Goal: Task Accomplishment & Management: Use online tool/utility

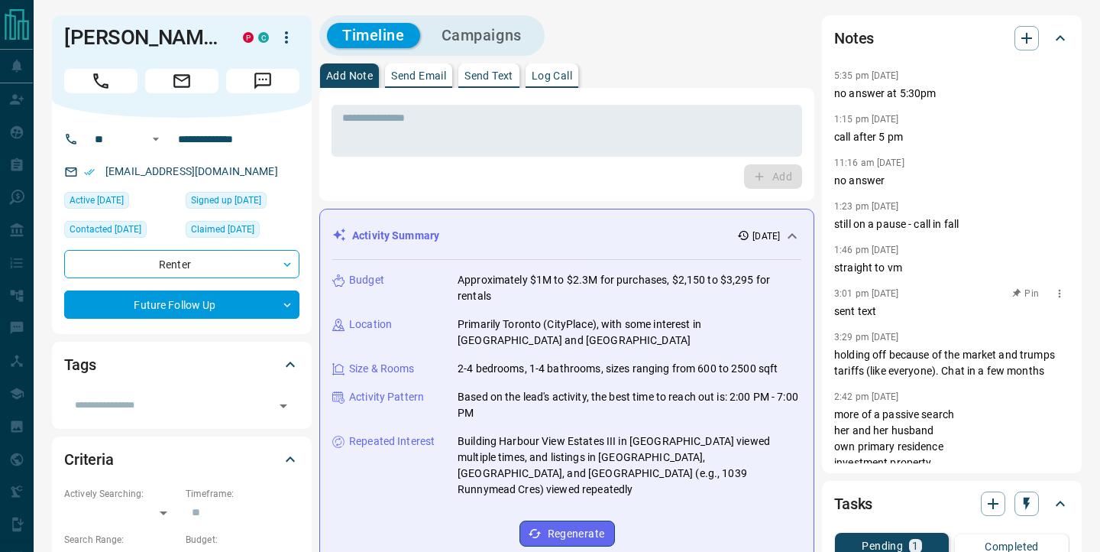
scroll to position [8, 0]
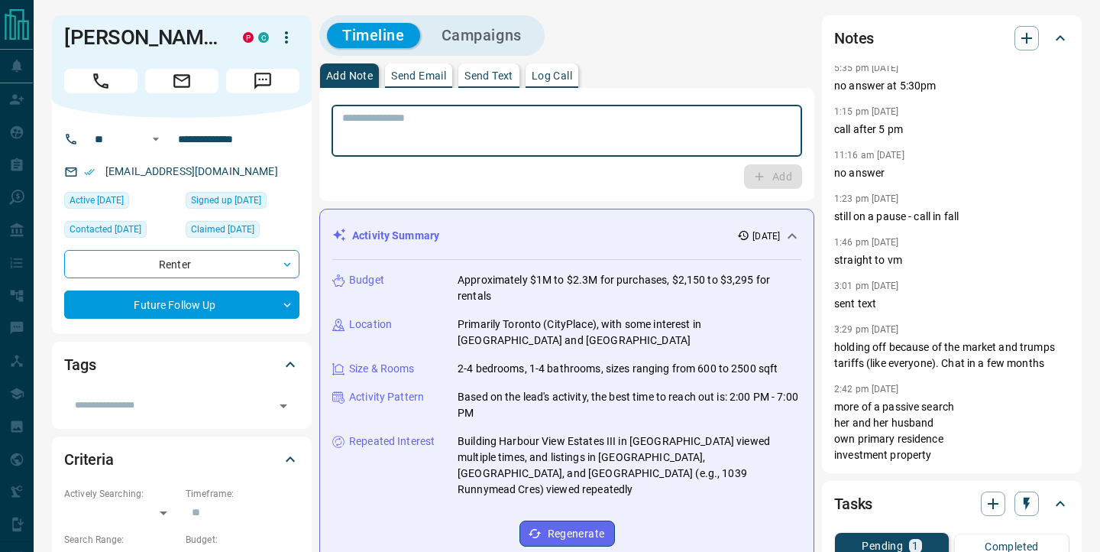
click at [464, 133] on textarea at bounding box center [566, 131] width 449 height 39
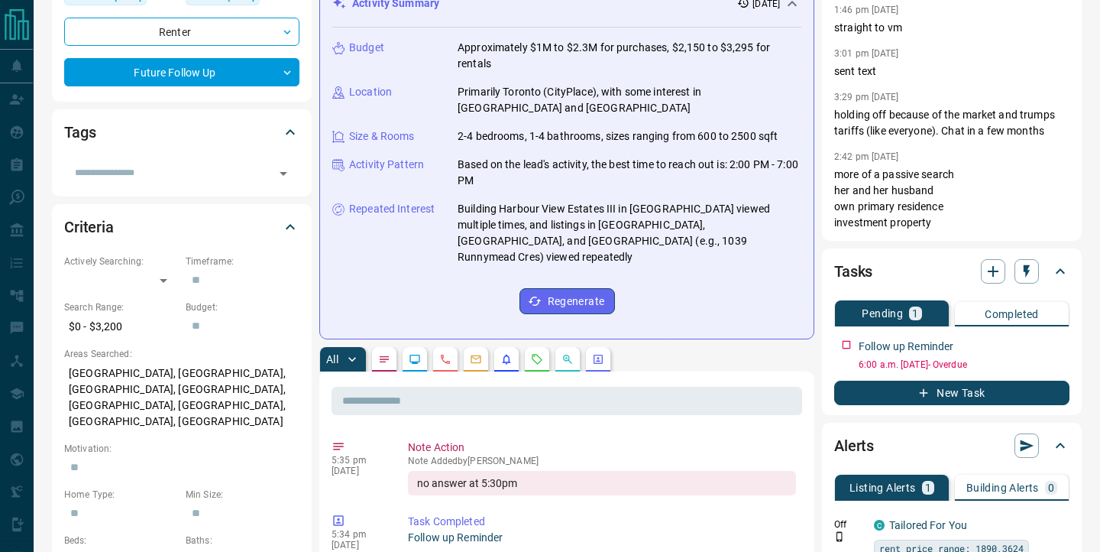
scroll to position [242, 0]
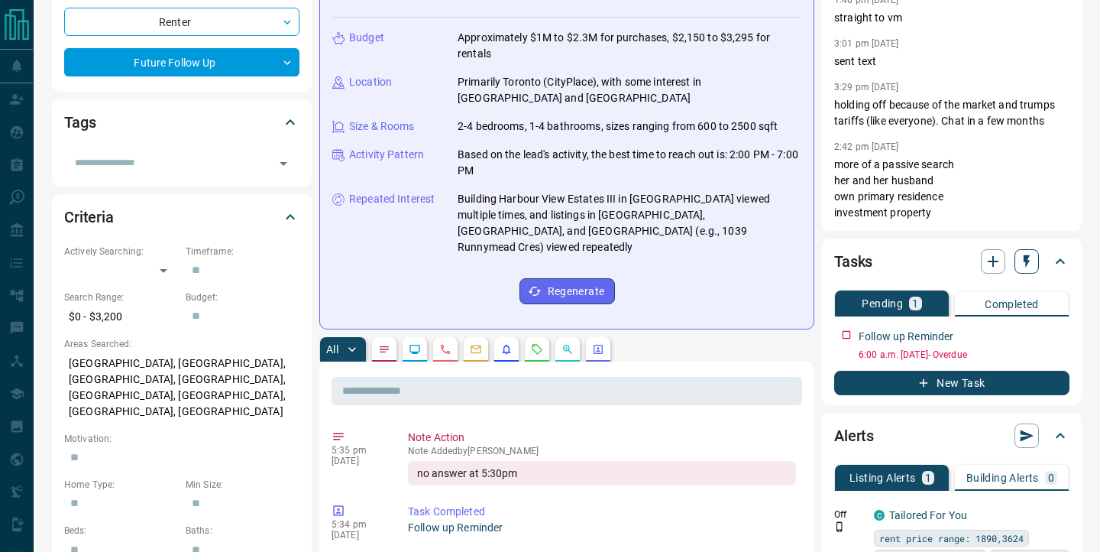
type textarea "*********"
click at [1028, 261] on icon "button" at bounding box center [1027, 261] width 6 height 13
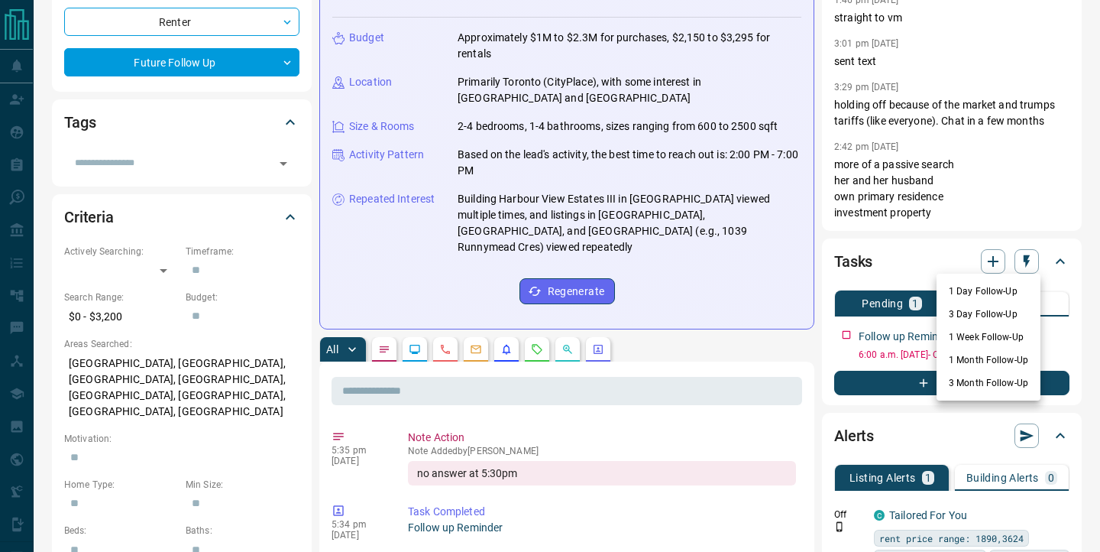
click at [986, 310] on li "3 Day Follow-Up" at bounding box center [989, 314] width 104 height 23
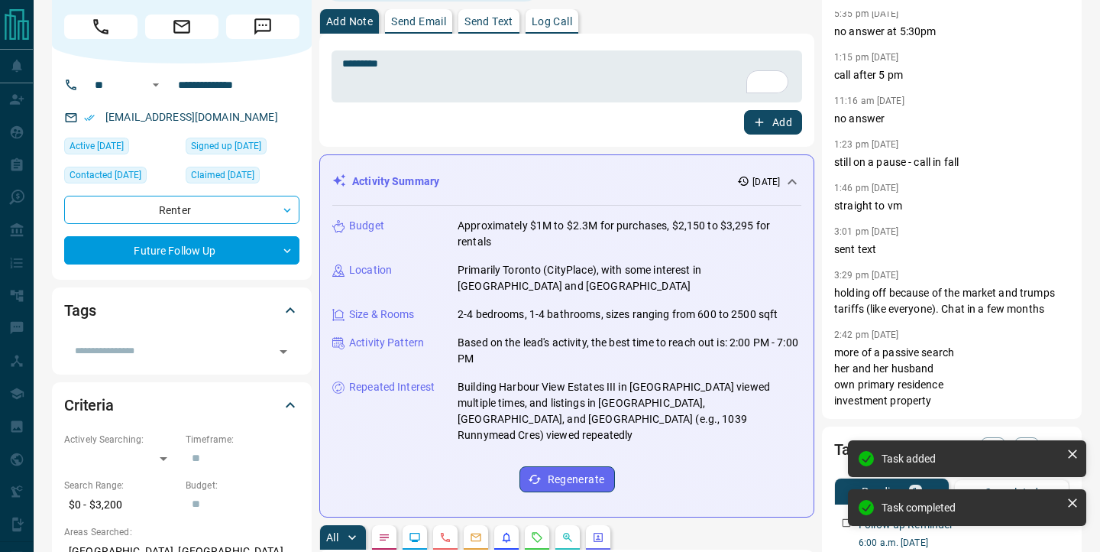
scroll to position [0, 0]
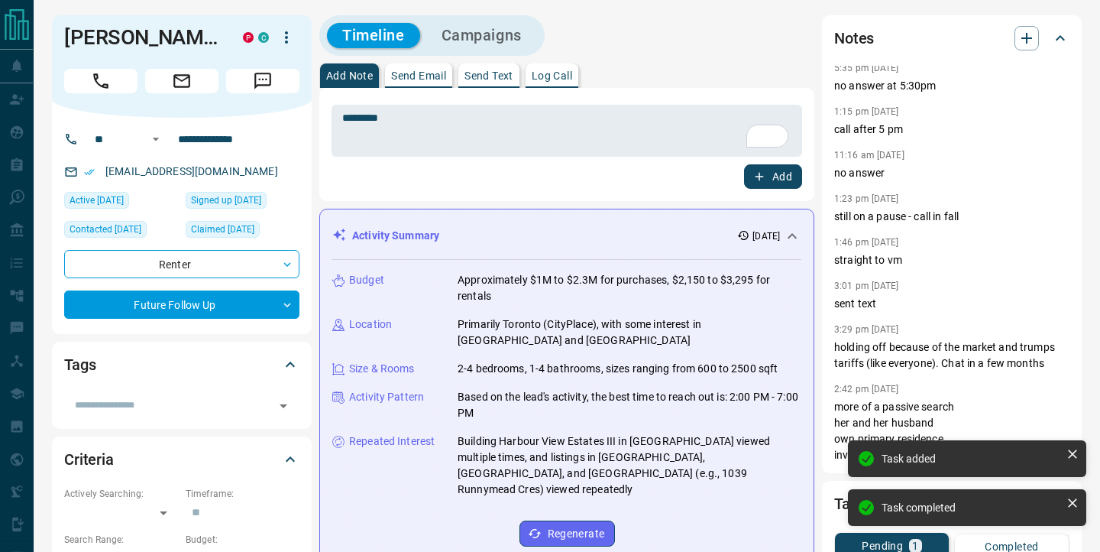
click at [761, 176] on icon "button" at bounding box center [760, 177] width 8 height 8
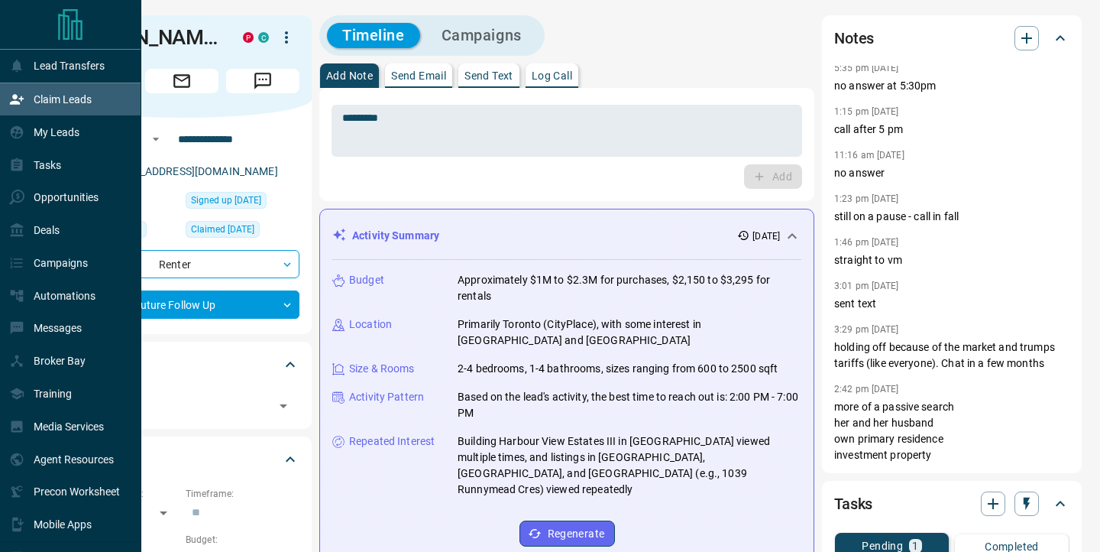
click at [38, 107] on div "Claim Leads" at bounding box center [50, 99] width 83 height 25
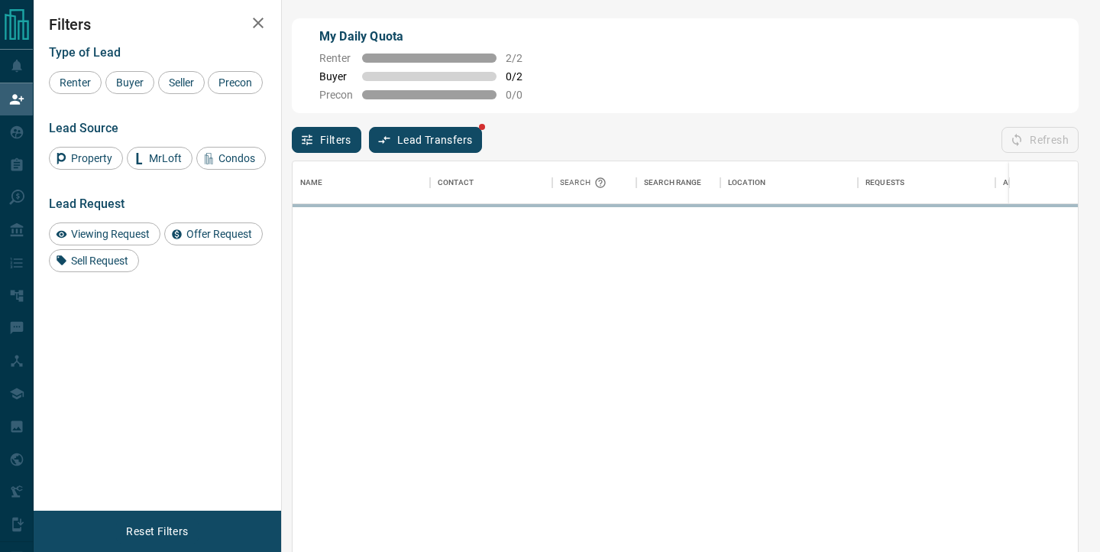
scroll to position [416, 785]
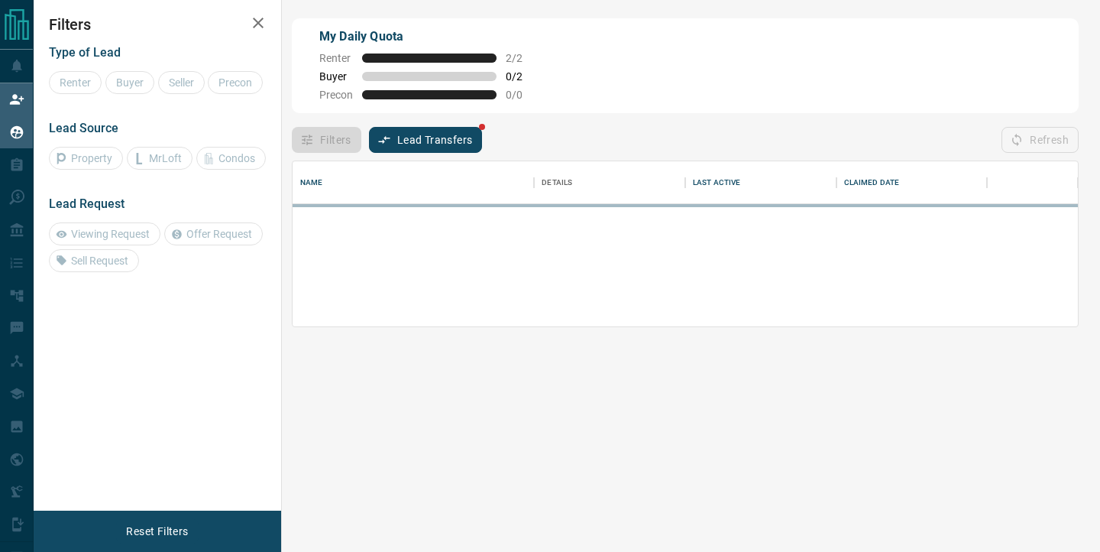
click at [13, 134] on icon at bounding box center [16, 132] width 15 height 15
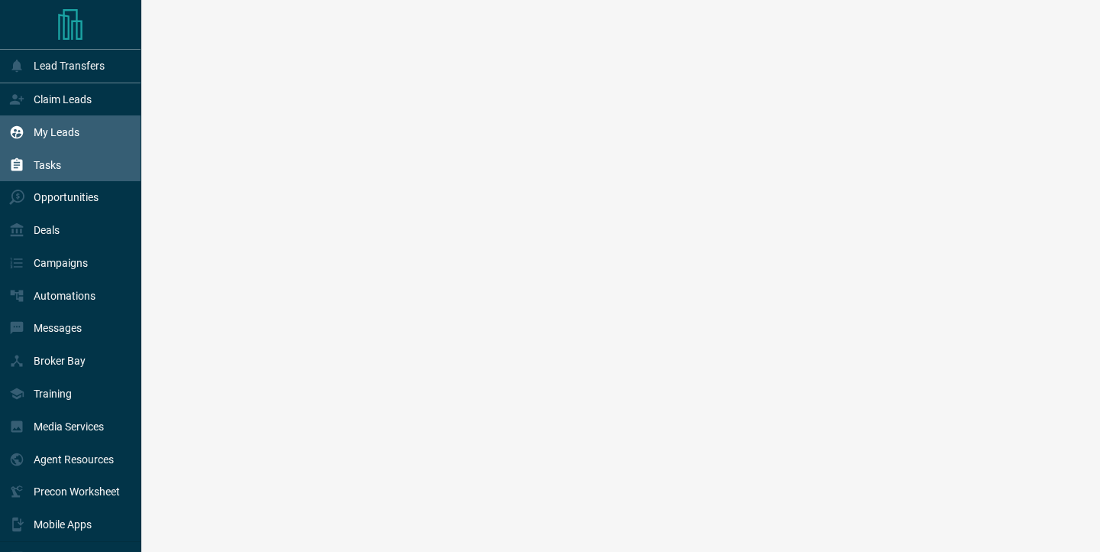
click at [15, 105] on icon at bounding box center [16, 99] width 15 height 15
click at [66, 95] on p "Claim Leads" at bounding box center [63, 99] width 58 height 12
